Goal: Find specific page/section: Find specific page/section

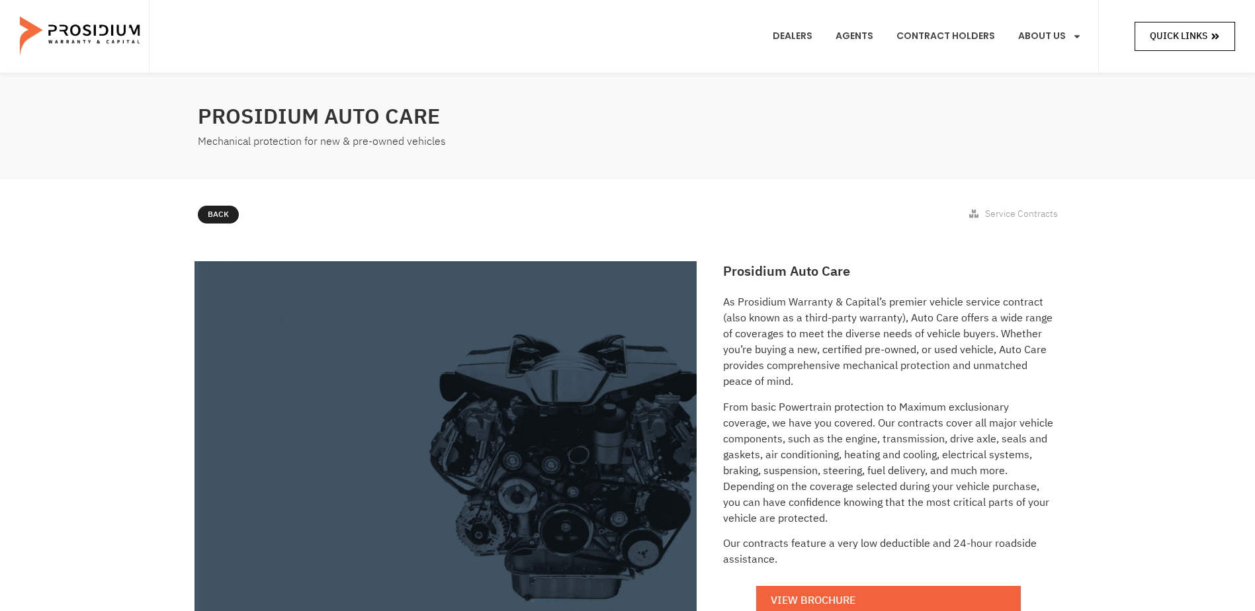
click at [1191, 35] on span "Quick Links" at bounding box center [1179, 36] width 58 height 17
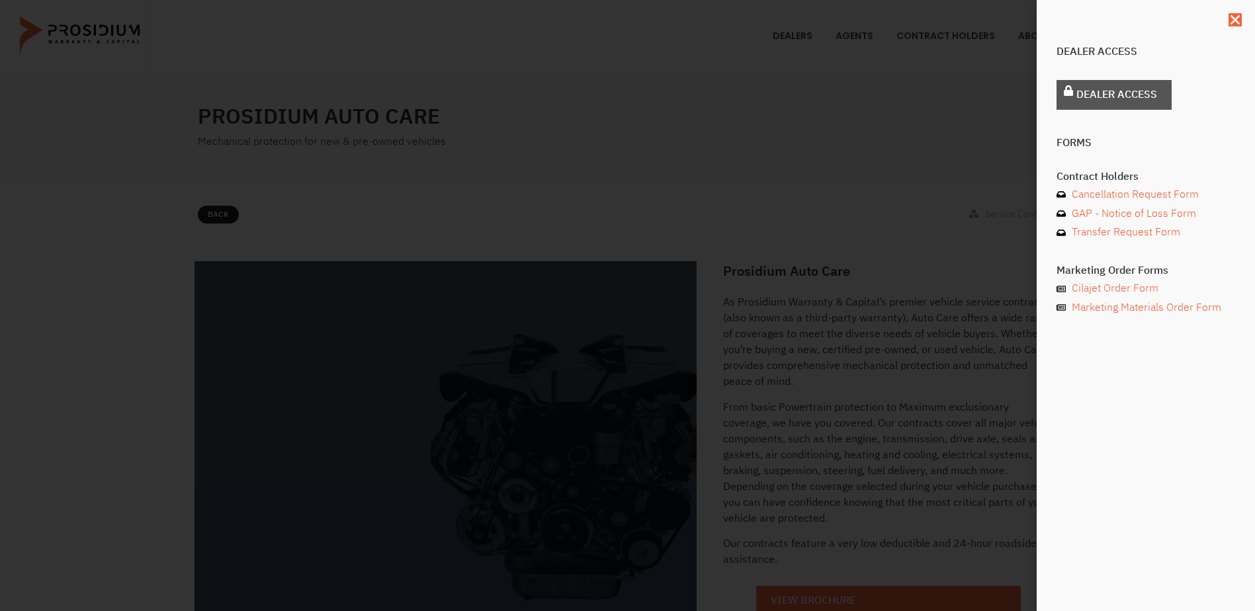
click at [1147, 95] on span "Dealer Access" at bounding box center [1116, 94] width 81 height 19
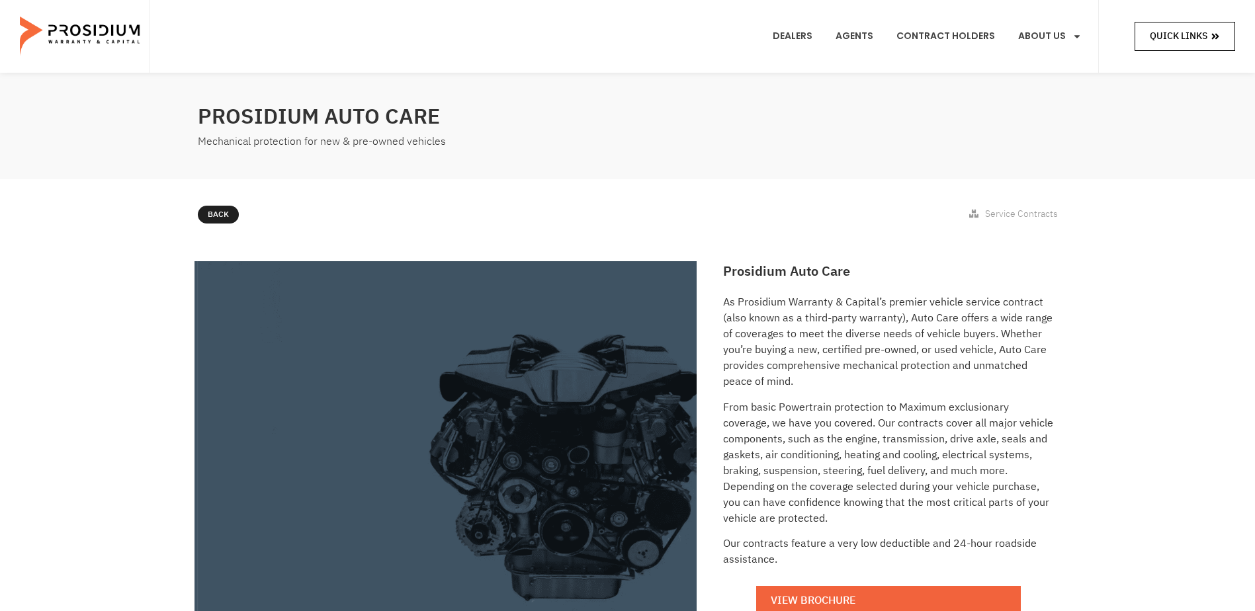
click at [1156, 33] on span "Quick Links" at bounding box center [1179, 36] width 58 height 17
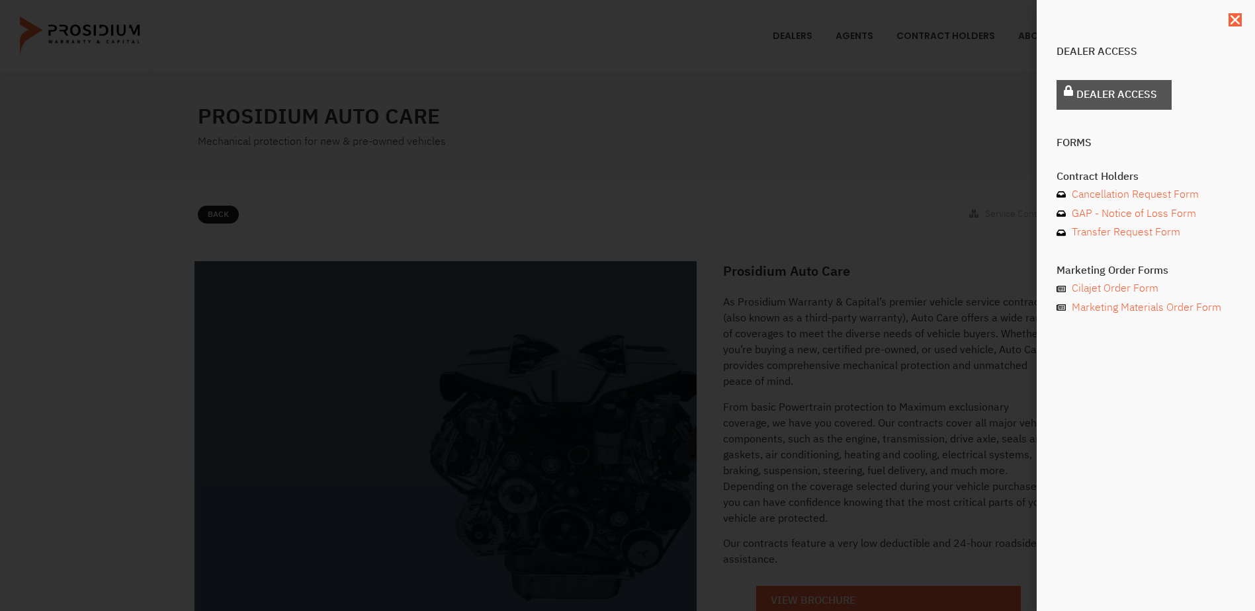
click at [1136, 101] on span "Dealer Access" at bounding box center [1116, 94] width 81 height 19
